Goal: Transaction & Acquisition: Book appointment/travel/reservation

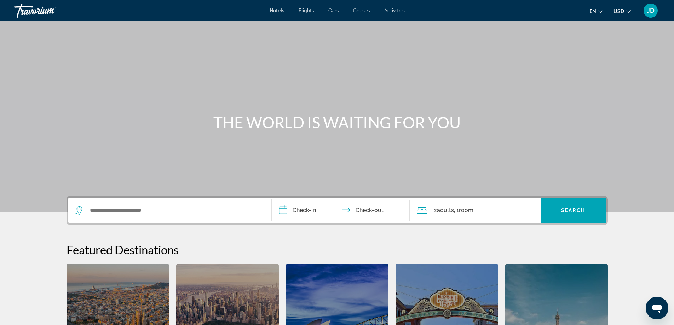
click at [598, 14] on button "en English Español Français Italiano Português русский" at bounding box center [596, 11] width 13 height 10
click at [589, 49] on button "Français" at bounding box center [581, 46] width 31 height 9
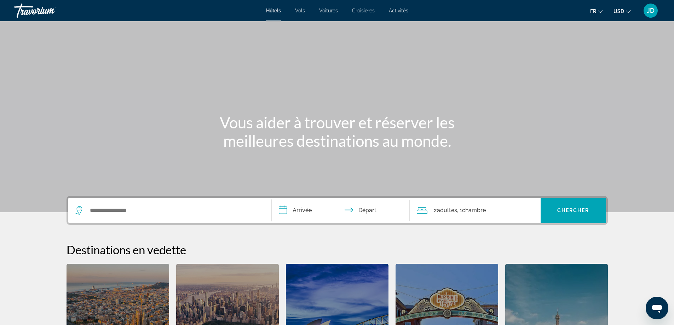
click at [332, 12] on span "Voitures" at bounding box center [328, 11] width 19 height 6
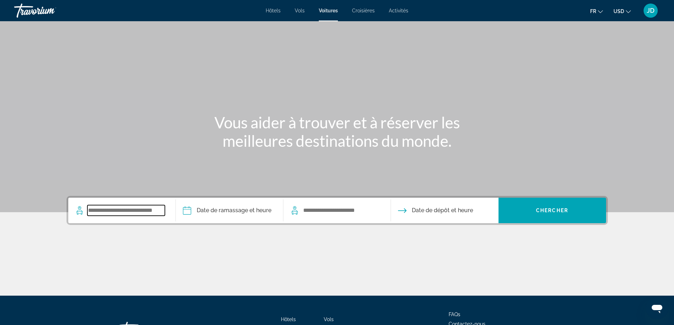
click at [110, 208] on input "Search widget" at bounding box center [126, 210] width 78 height 11
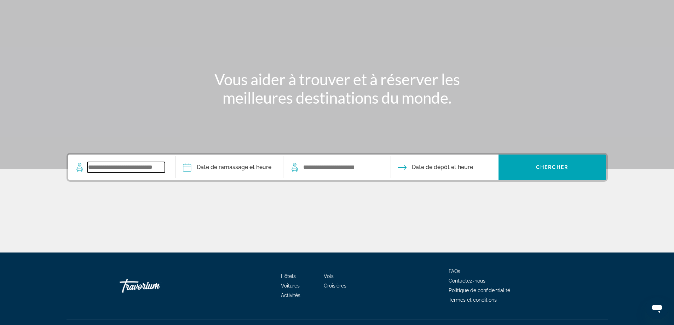
scroll to position [57, 0]
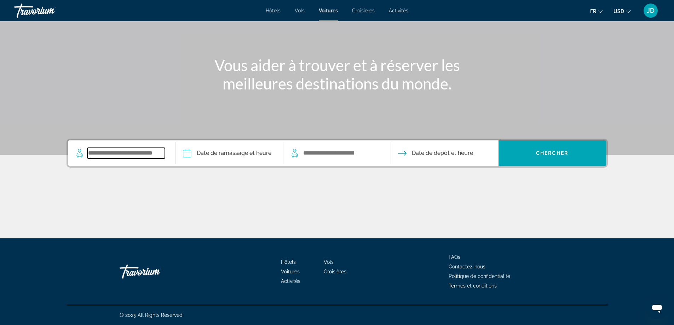
click at [146, 153] on input "Search widget" at bounding box center [126, 153] width 78 height 11
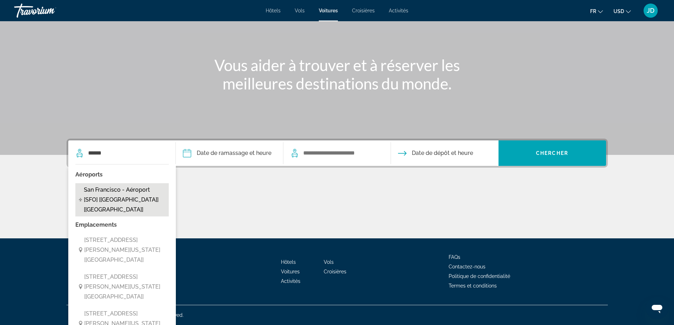
click at [130, 198] on span "San Francisco - Aéroport [SFO] [[GEOGRAPHIC_DATA]] [[GEOGRAPHIC_DATA]]" at bounding box center [124, 200] width 81 height 30
type input "**********"
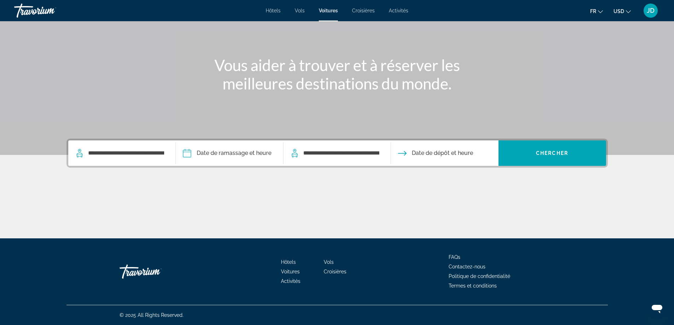
click at [224, 157] on input "Pickup date" at bounding box center [229, 155] width 110 height 28
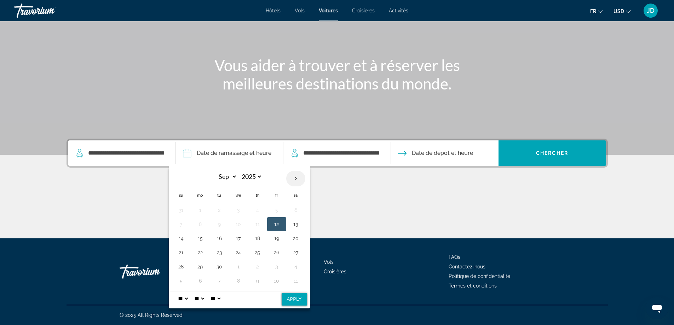
click at [293, 182] on th "Next month" at bounding box center [295, 179] width 19 height 16
select select "*"
click at [239, 241] on button "15" at bounding box center [238, 239] width 11 height 10
click at [295, 251] on button "25" at bounding box center [295, 253] width 11 height 10
click at [300, 300] on button "Apply" at bounding box center [294, 299] width 25 height 13
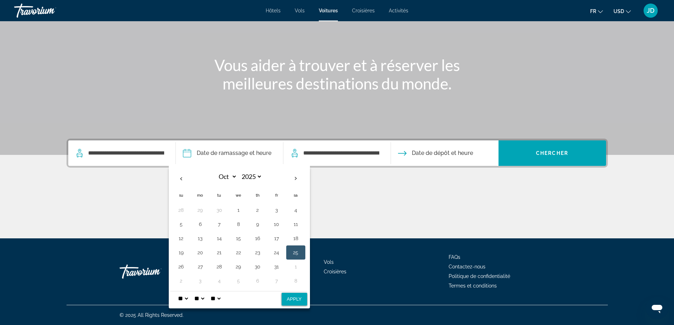
type input "**********"
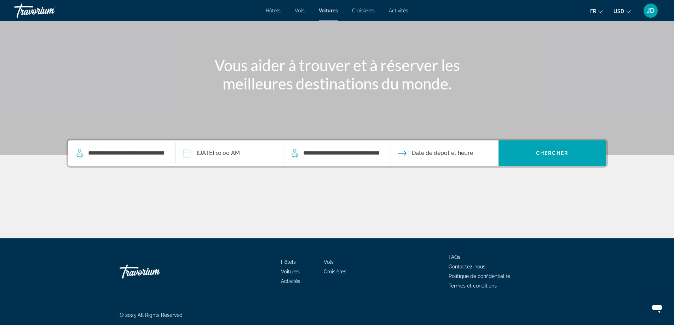
click at [466, 153] on input "Drop-off date" at bounding box center [444, 155] width 110 height 28
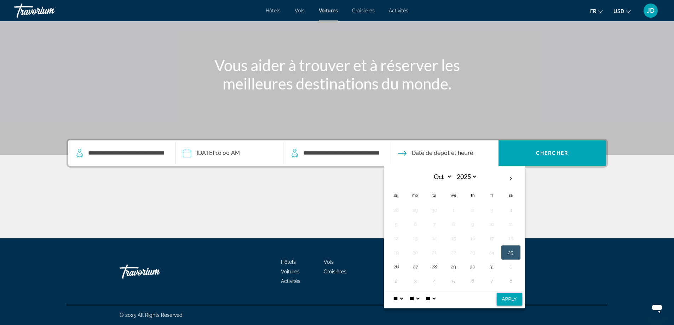
click at [512, 304] on button "Apply" at bounding box center [509, 299] width 25 height 13
type input "**********"
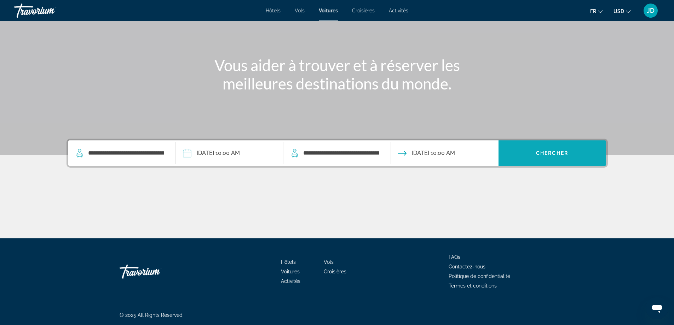
click at [558, 152] on span "Chercher" at bounding box center [552, 153] width 32 height 6
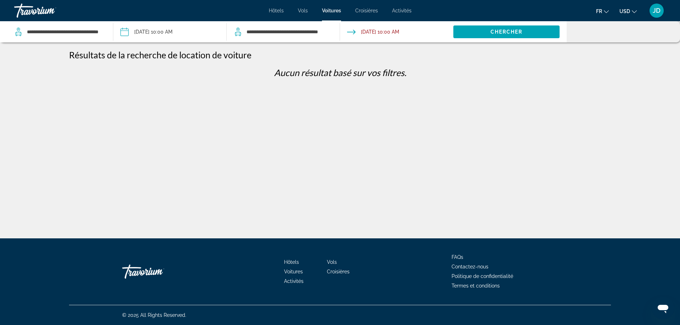
click at [174, 31] on input "Pickup date: Oct 25, 2025 10:00 AM" at bounding box center [169, 32] width 116 height 23
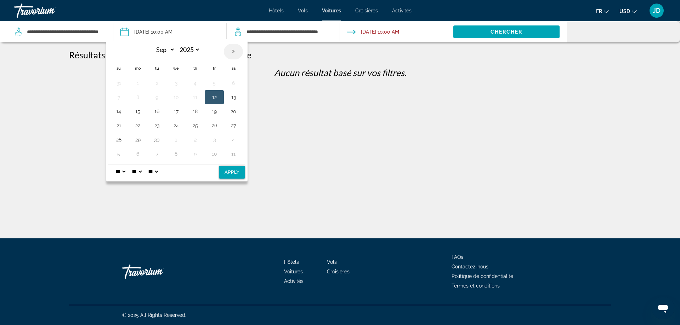
click at [234, 55] on th "Next month" at bounding box center [233, 52] width 19 height 16
select select "*"
click at [176, 109] on button "15" at bounding box center [175, 112] width 11 height 10
click at [179, 112] on button "15" at bounding box center [175, 112] width 11 height 10
click at [227, 170] on button "Apply" at bounding box center [231, 172] width 25 height 13
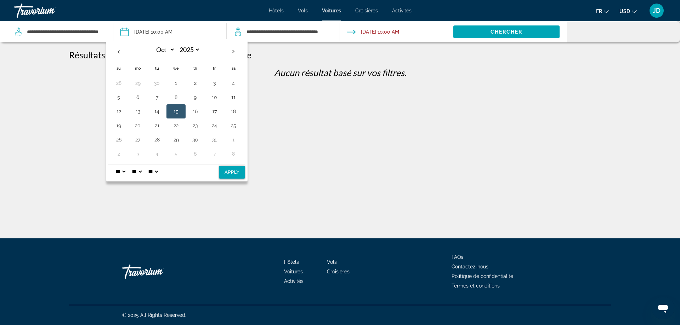
type input "**********"
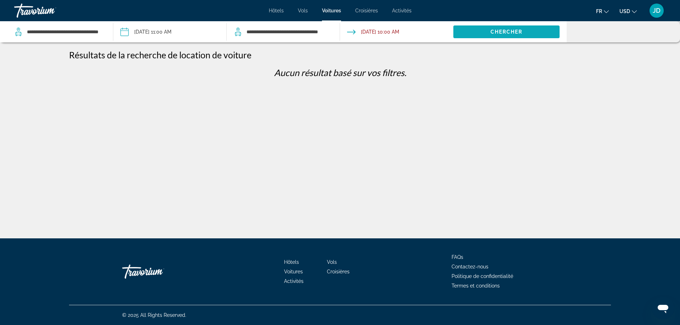
click at [521, 33] on span "Chercher" at bounding box center [506, 32] width 32 height 6
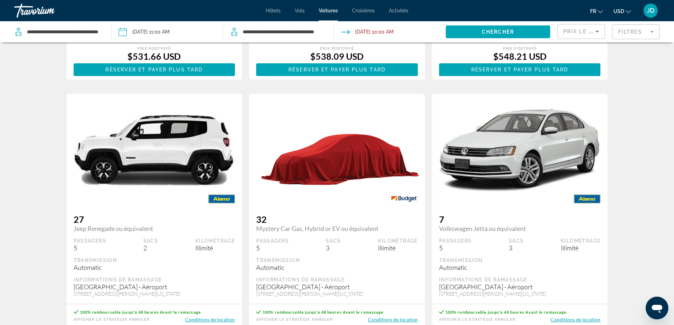
scroll to position [920, 0]
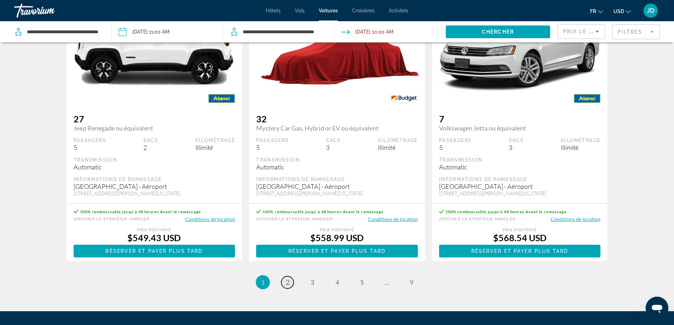
click at [290, 289] on link "page 2" at bounding box center [287, 282] width 12 height 12
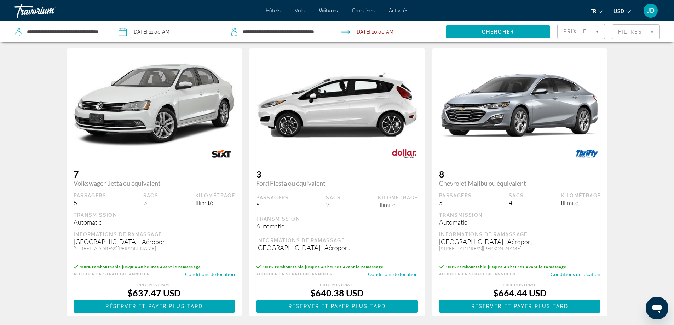
scroll to position [956, 0]
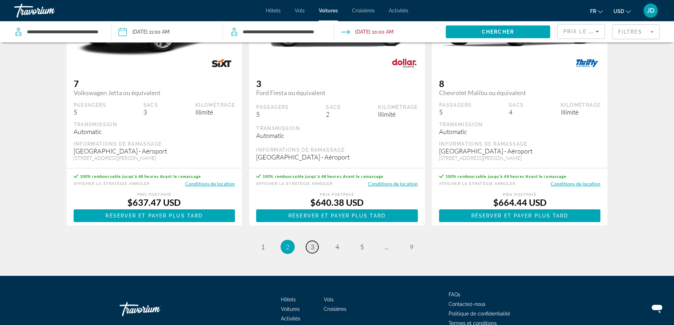
click at [308, 253] on link "page 3" at bounding box center [312, 247] width 12 height 12
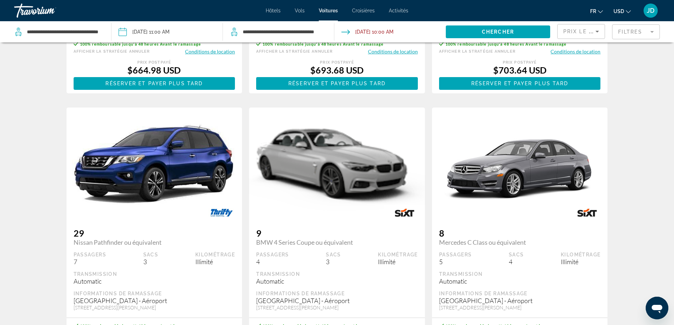
scroll to position [354, 0]
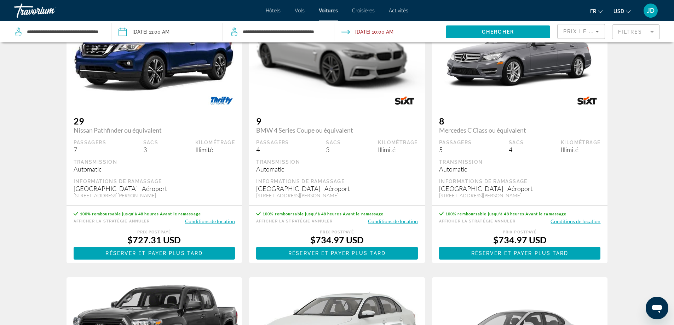
click at [276, 12] on span "Hôtels" at bounding box center [273, 11] width 15 height 6
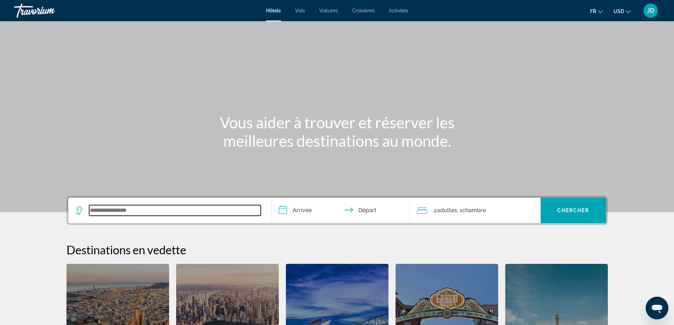
click at [114, 211] on input "Search widget" at bounding box center [175, 210] width 172 height 11
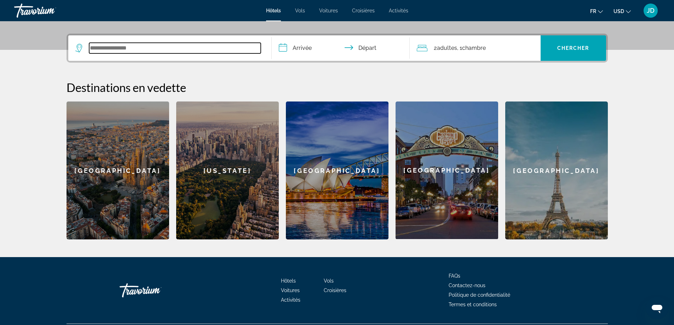
scroll to position [173, 0]
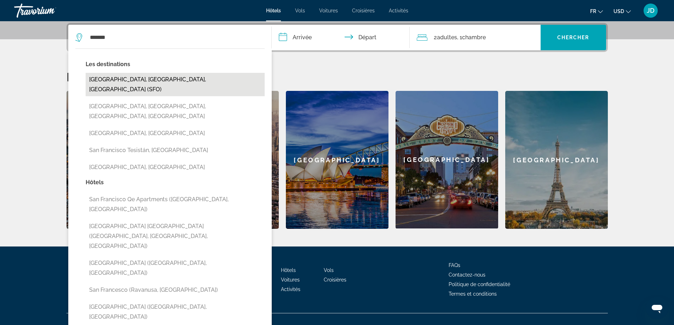
click at [178, 77] on button "[GEOGRAPHIC_DATA], [GEOGRAPHIC_DATA], [GEOGRAPHIC_DATA] (SFO)" at bounding box center [175, 84] width 179 height 23
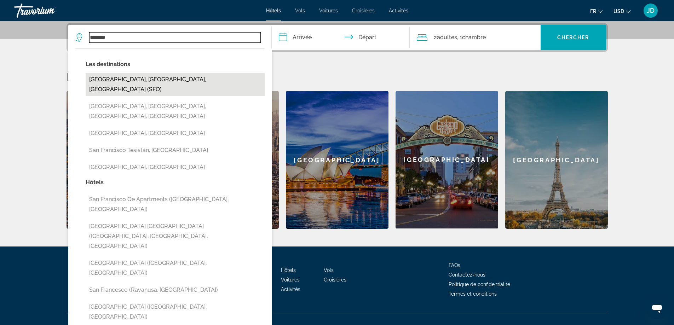
type input "**********"
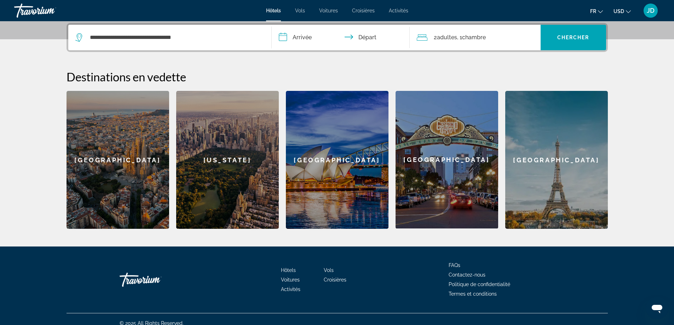
click at [309, 36] on input "**********" at bounding box center [342, 39] width 141 height 28
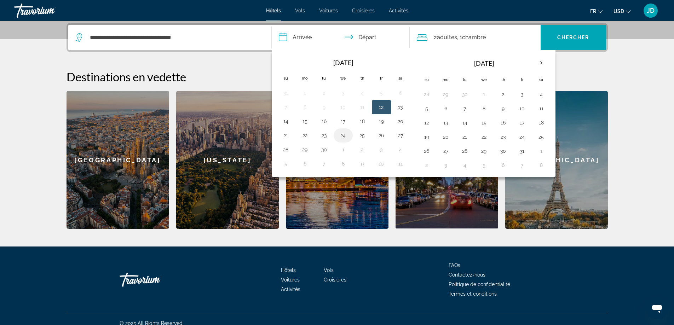
click at [342, 135] on button "24" at bounding box center [343, 136] width 11 height 10
click at [364, 138] on button "25" at bounding box center [362, 136] width 11 height 10
type input "**********"
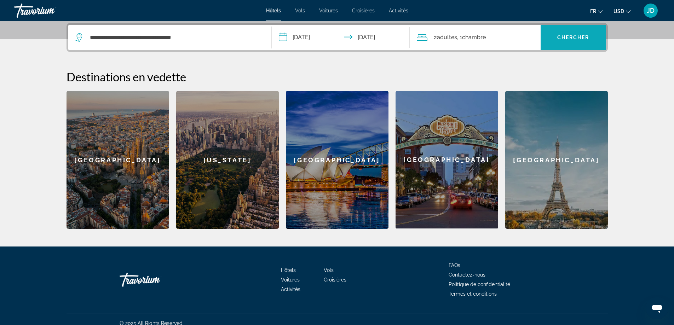
click at [583, 35] on span "Chercher" at bounding box center [573, 38] width 32 height 6
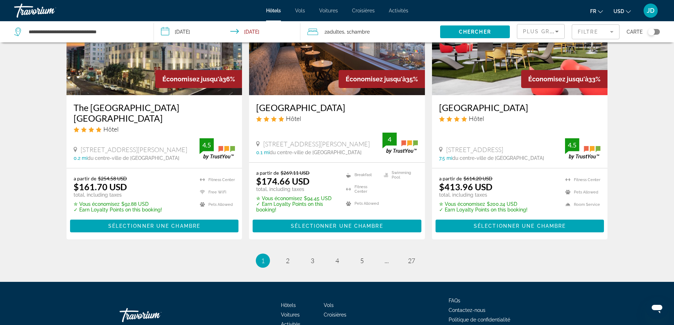
scroll to position [934, 0]
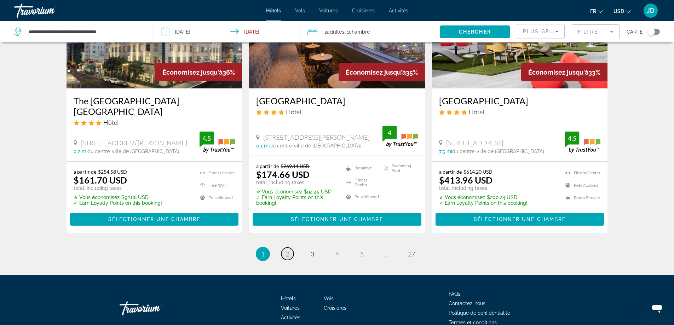
click at [287, 250] on span "2" at bounding box center [288, 254] width 4 height 8
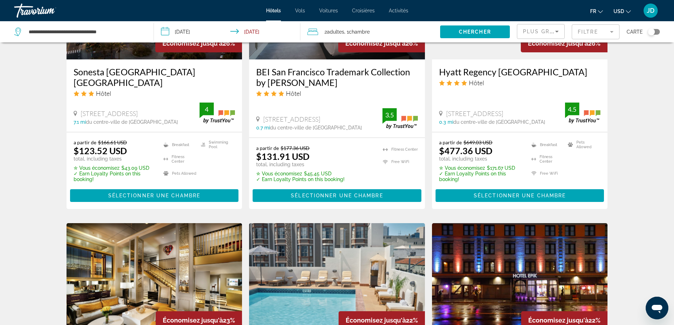
scroll to position [743, 0]
